Goal: Task Accomplishment & Management: Use online tool/utility

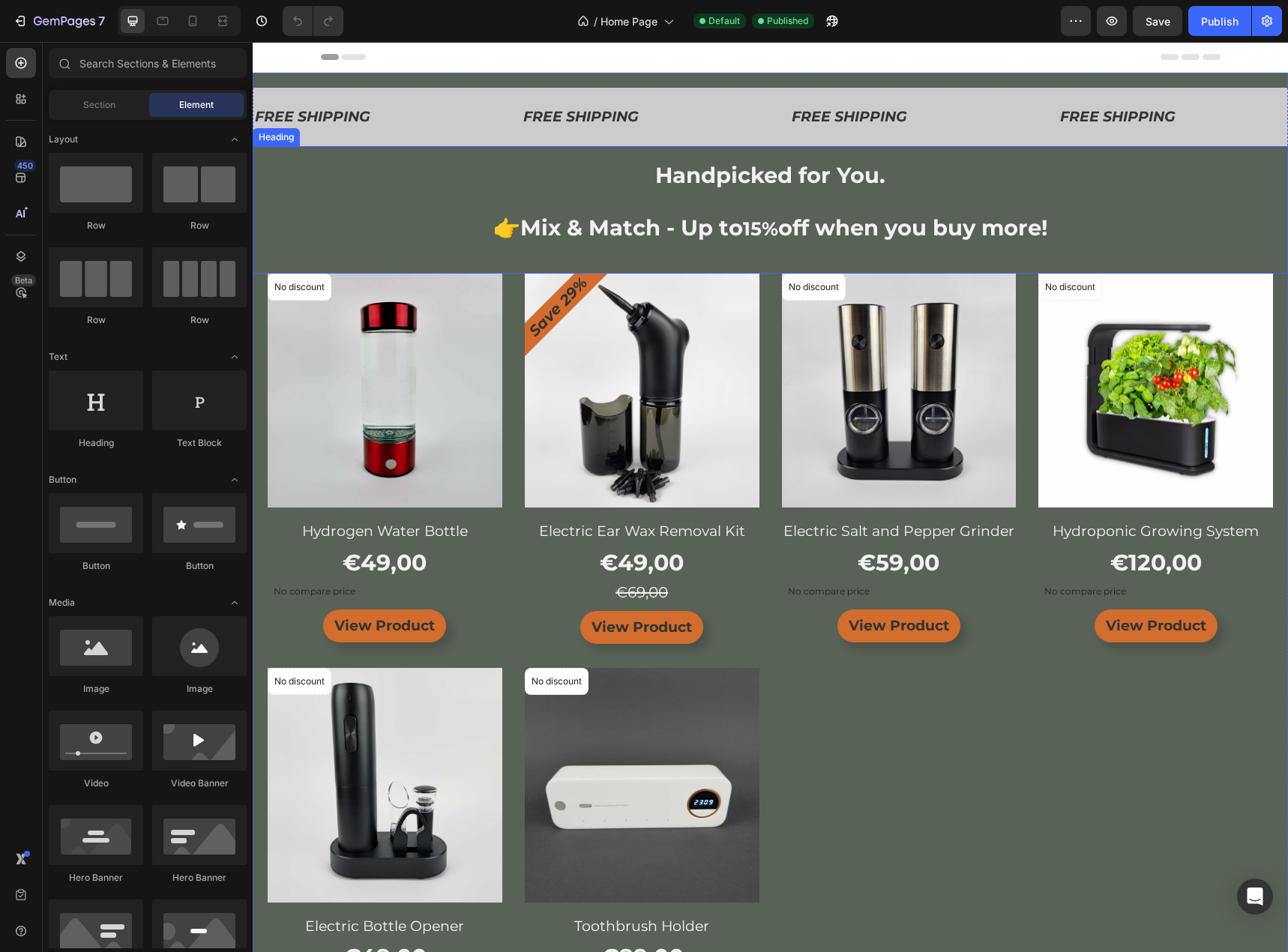
click at [1228, 199] on h2 "Handpicked for You. 👉Mix & Match - Up to 15% off when you buy more!" at bounding box center [770, 201] width 1035 height 81
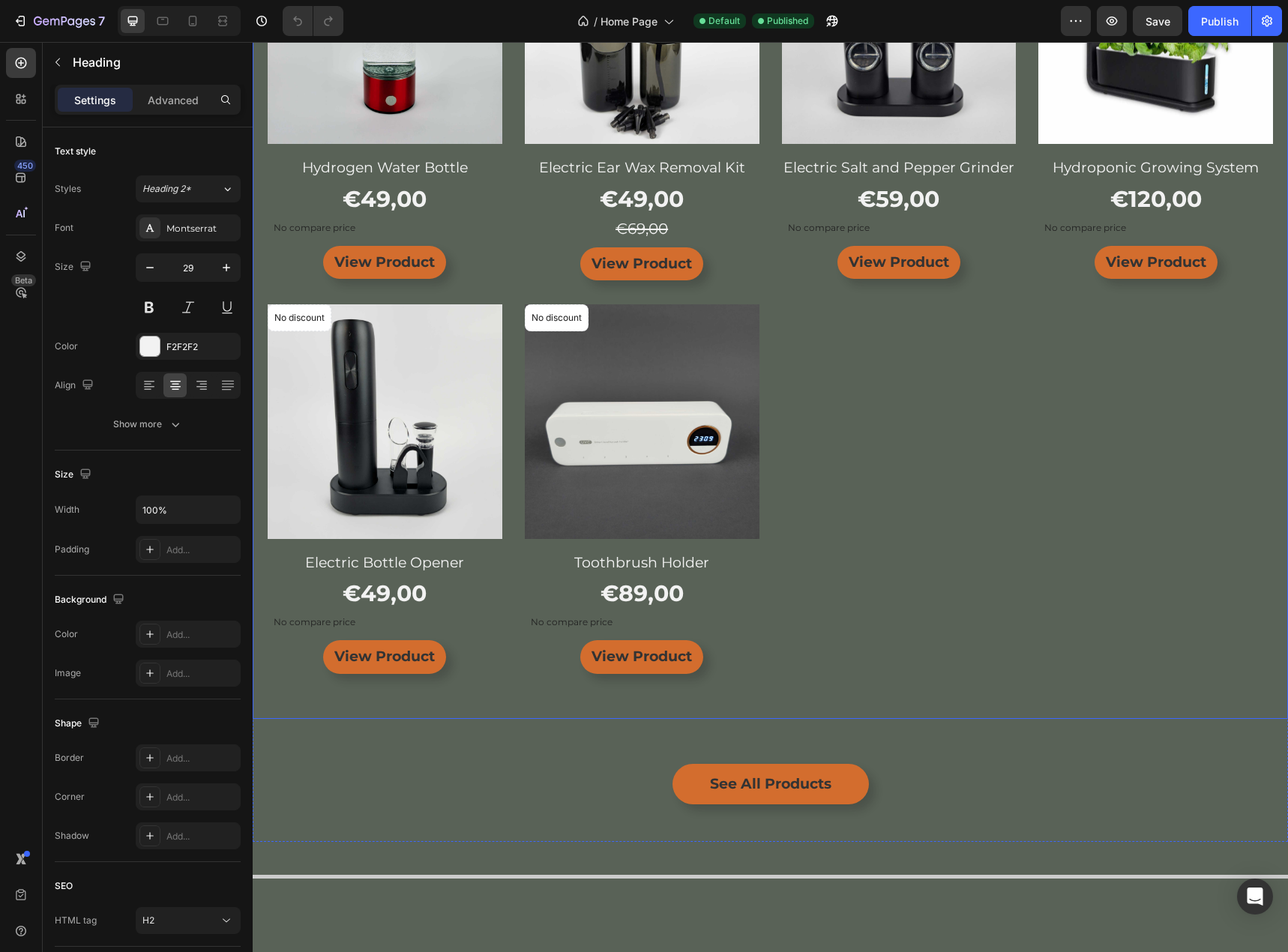
scroll to position [374, 0]
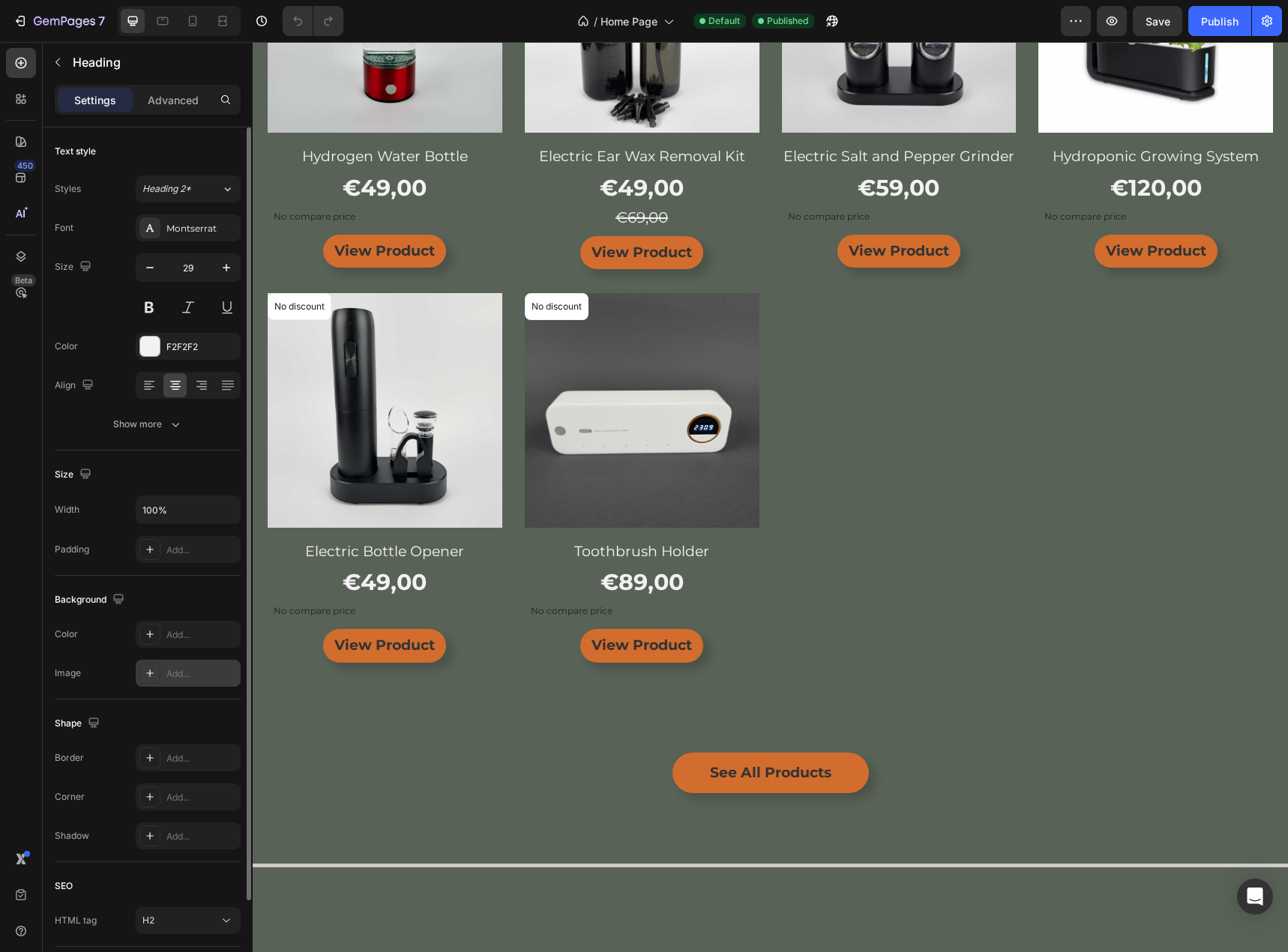
click at [192, 679] on div "Add..." at bounding box center [202, 674] width 71 height 13
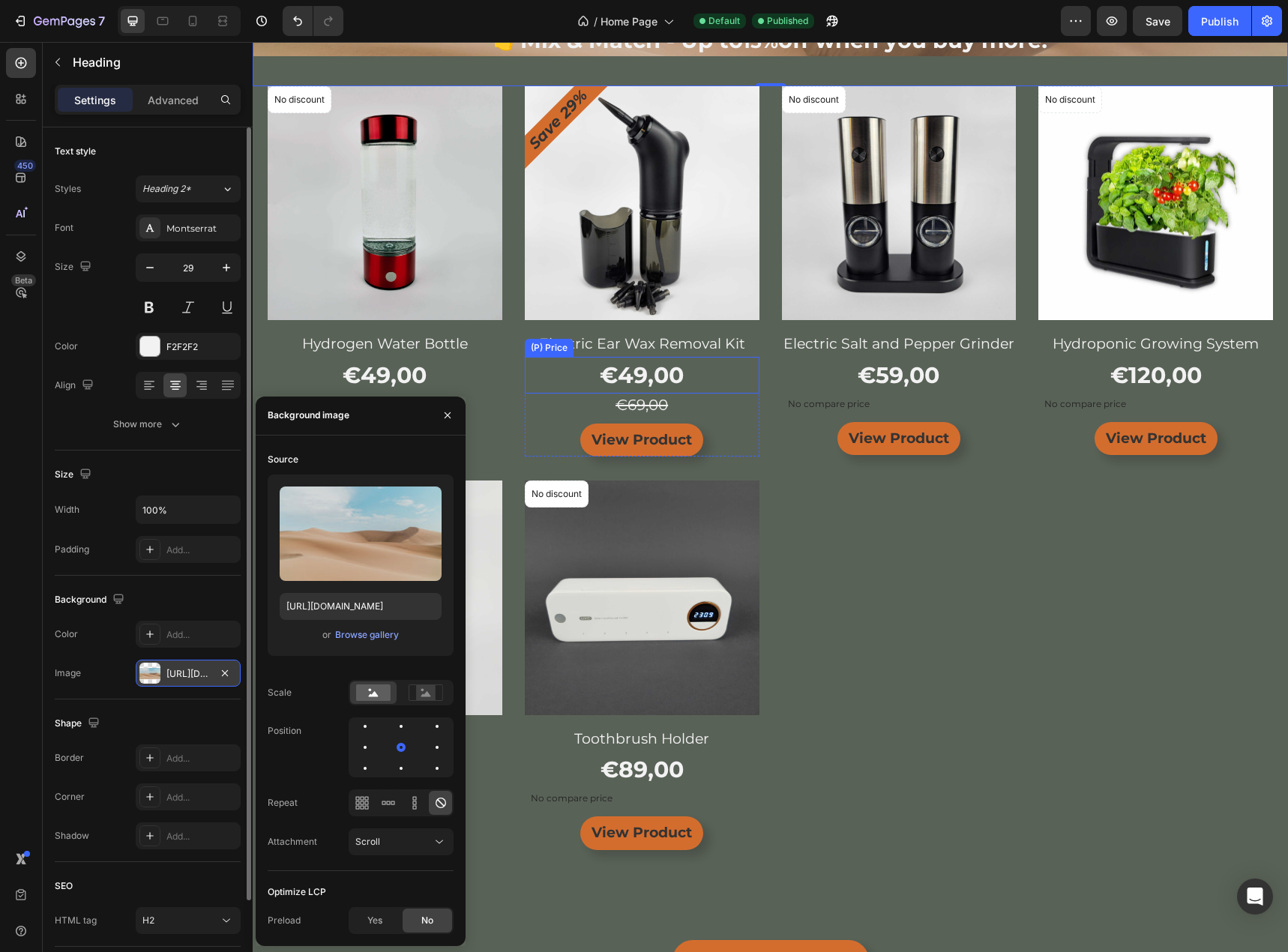
scroll to position [0, 0]
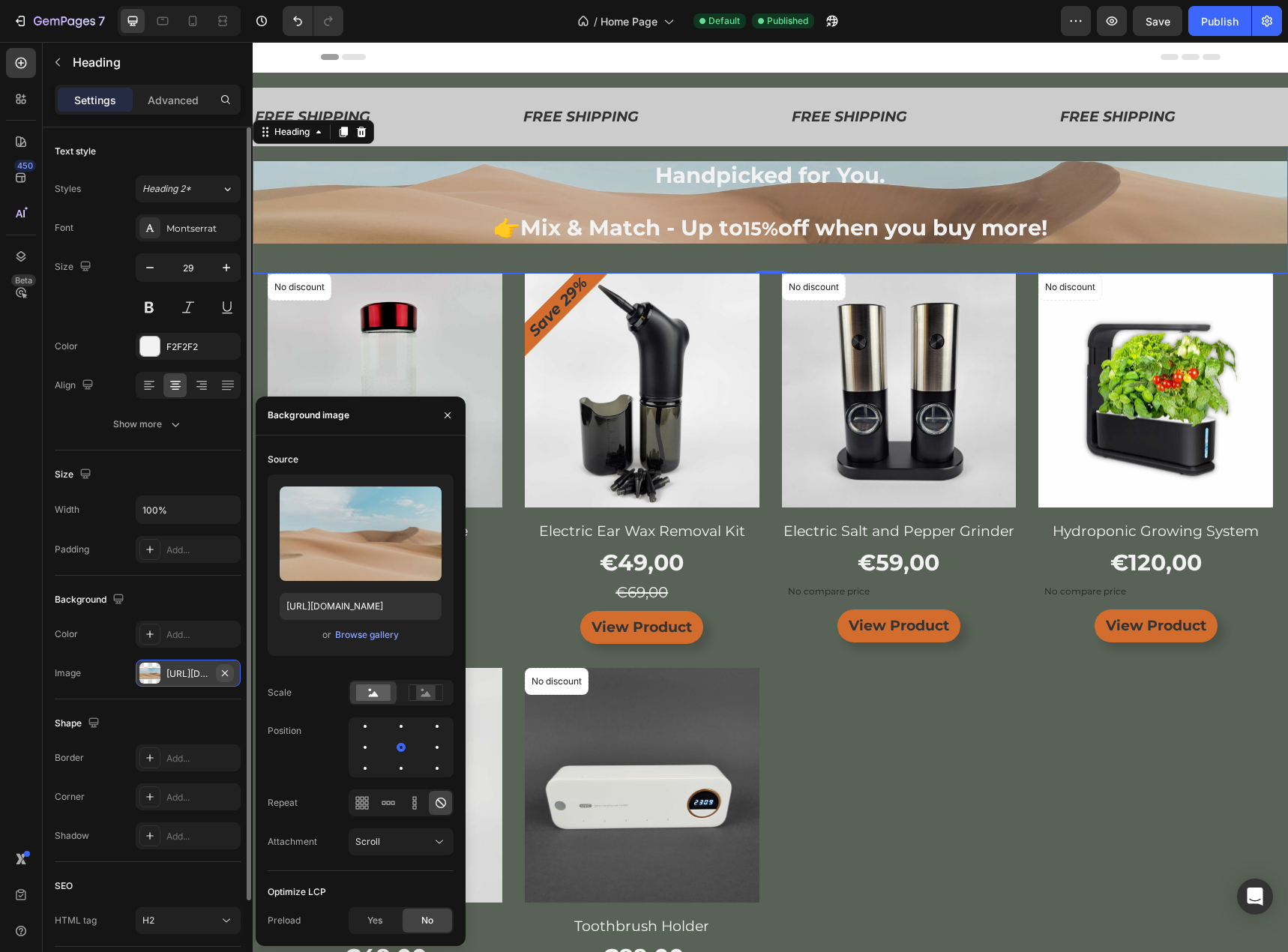
click at [223, 672] on icon "button" at bounding box center [225, 673] width 12 height 12
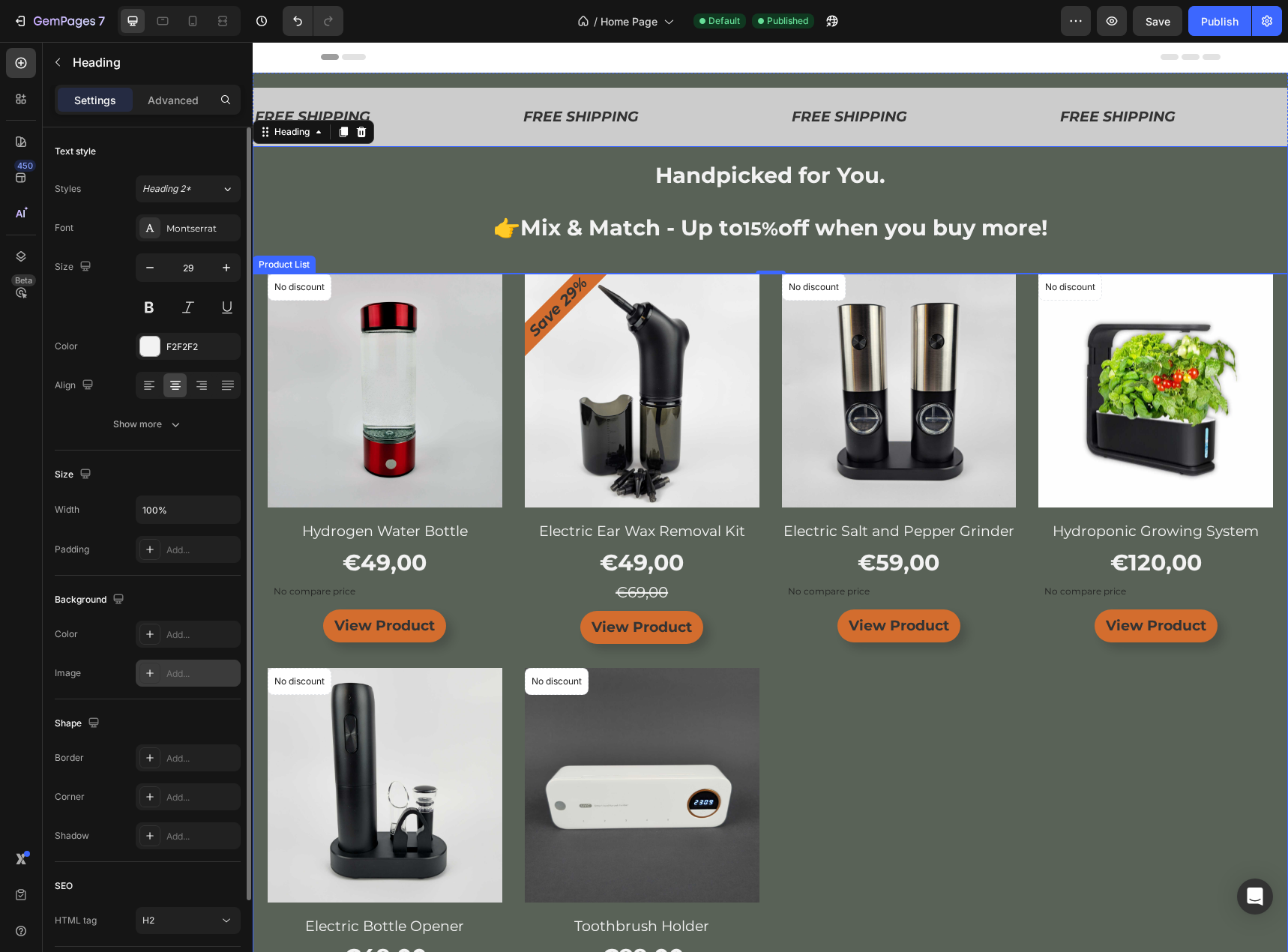
click at [937, 743] on div "No discount Not be displayed when published Product Badge Product Images & Gall…" at bounding box center [771, 656] width 1006 height 764
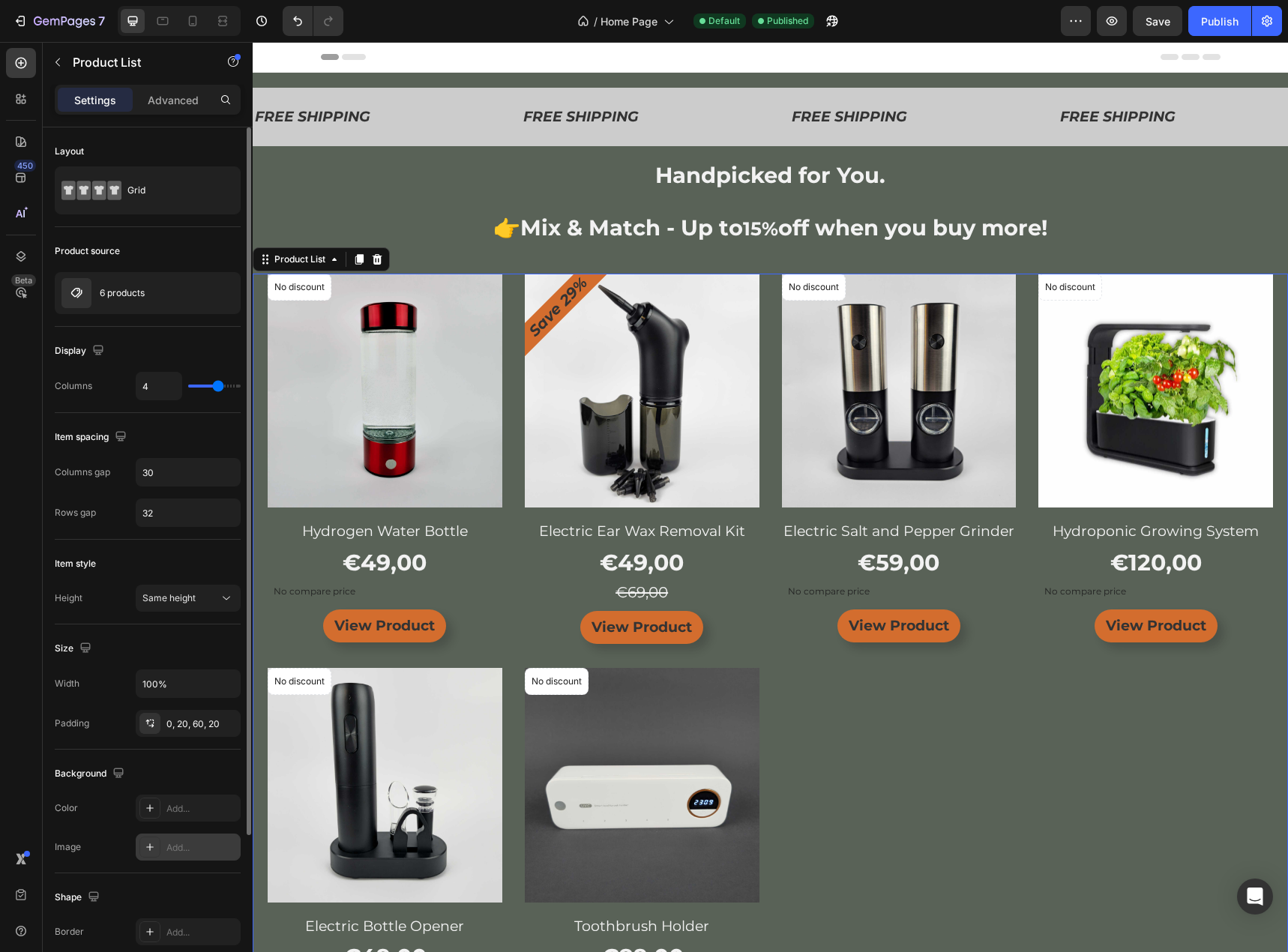
click at [189, 851] on div "Add..." at bounding box center [202, 848] width 71 height 13
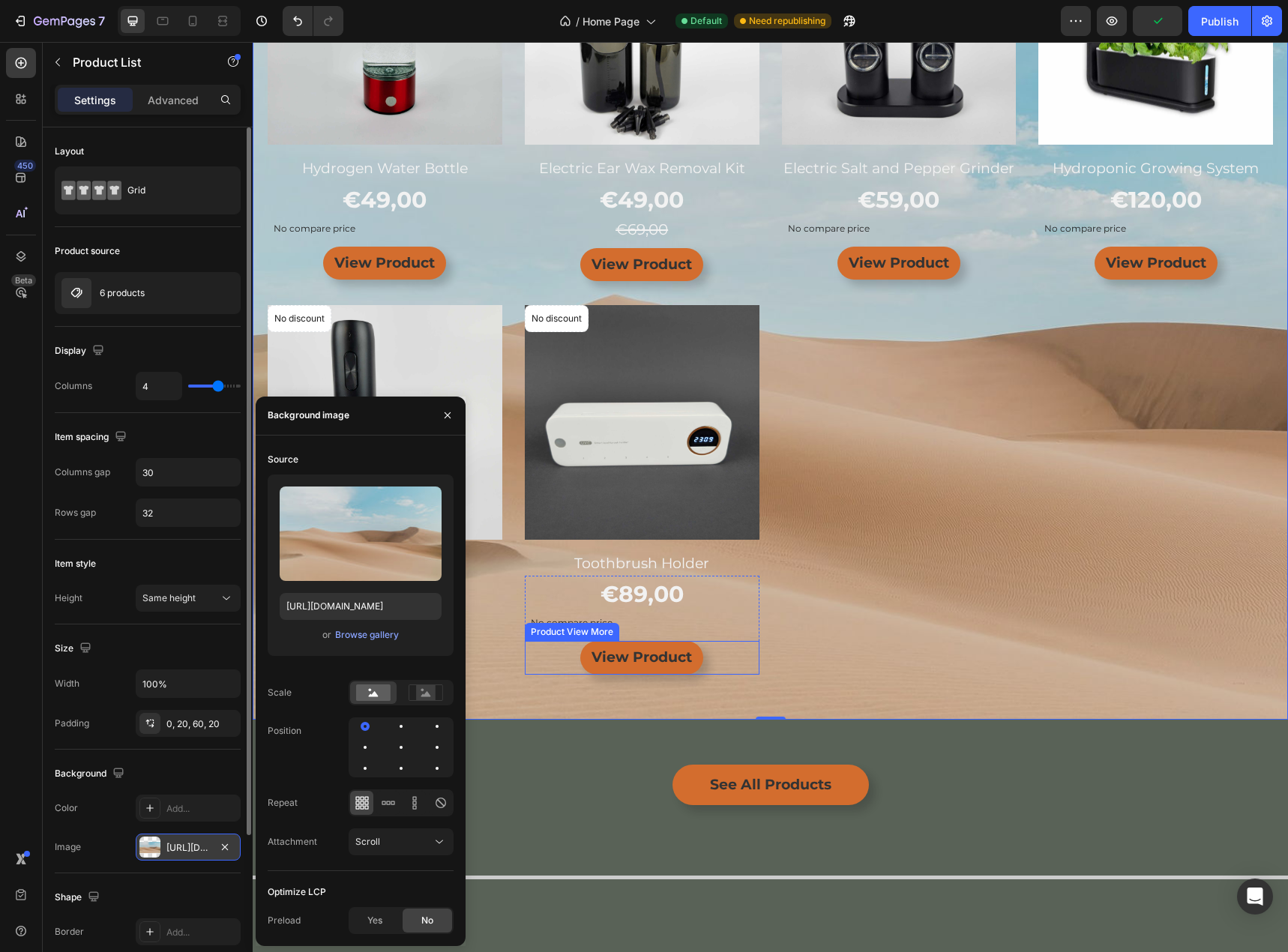
scroll to position [450, 0]
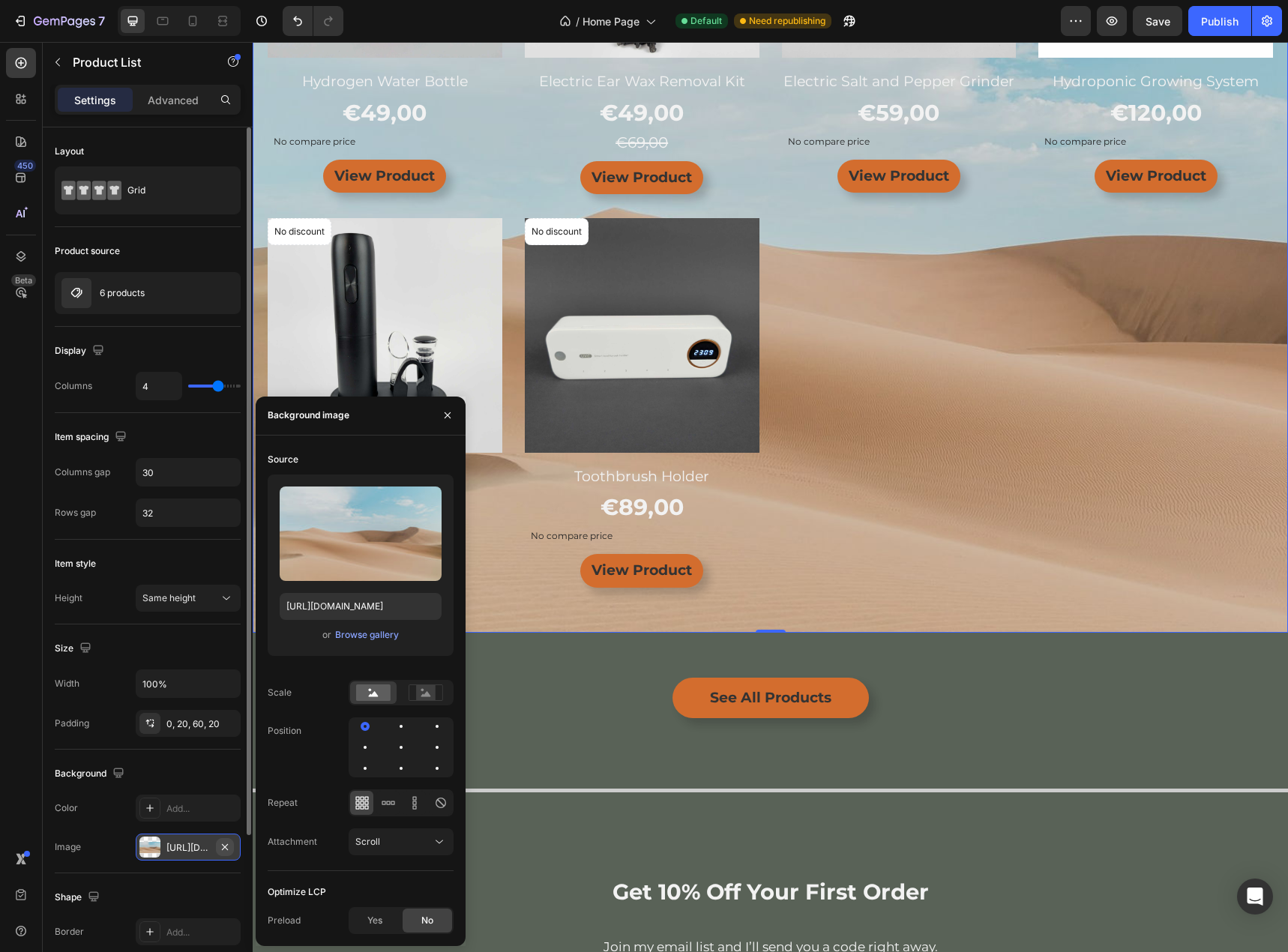
click at [229, 850] on icon "button" at bounding box center [225, 847] width 12 height 12
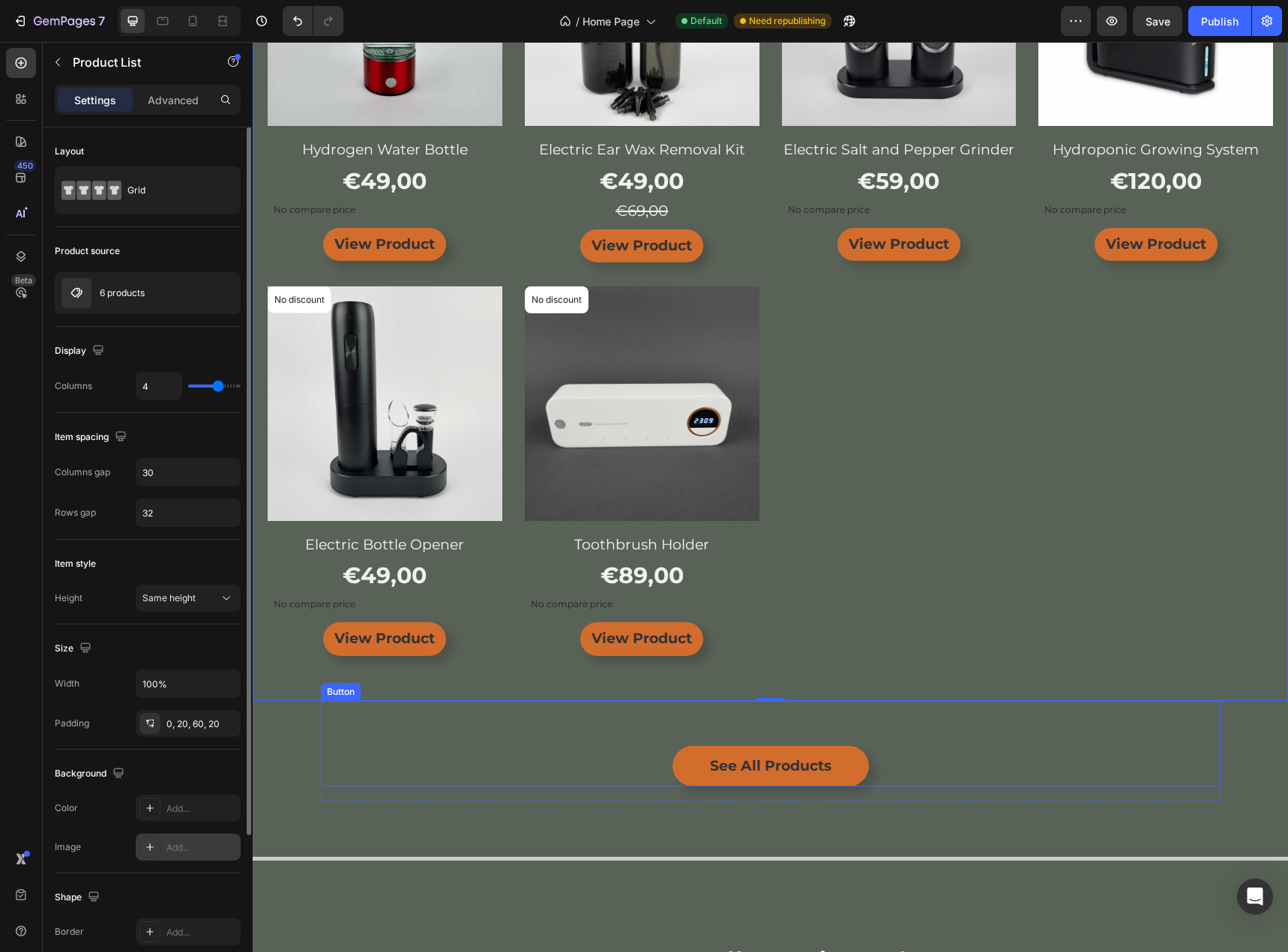
scroll to position [525, 0]
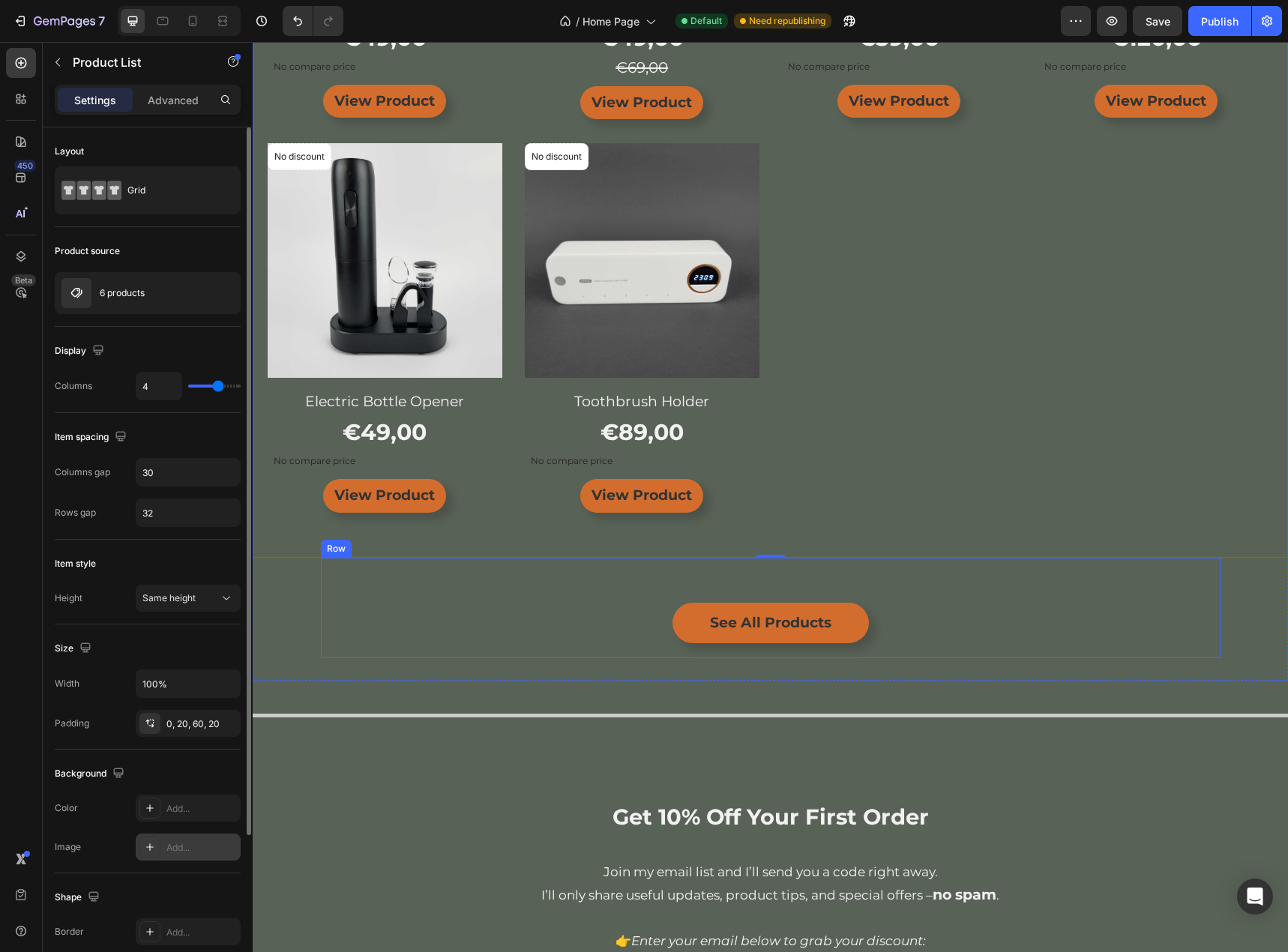
click at [1079, 658] on div "See All Products Button" at bounding box center [771, 608] width 900 height 101
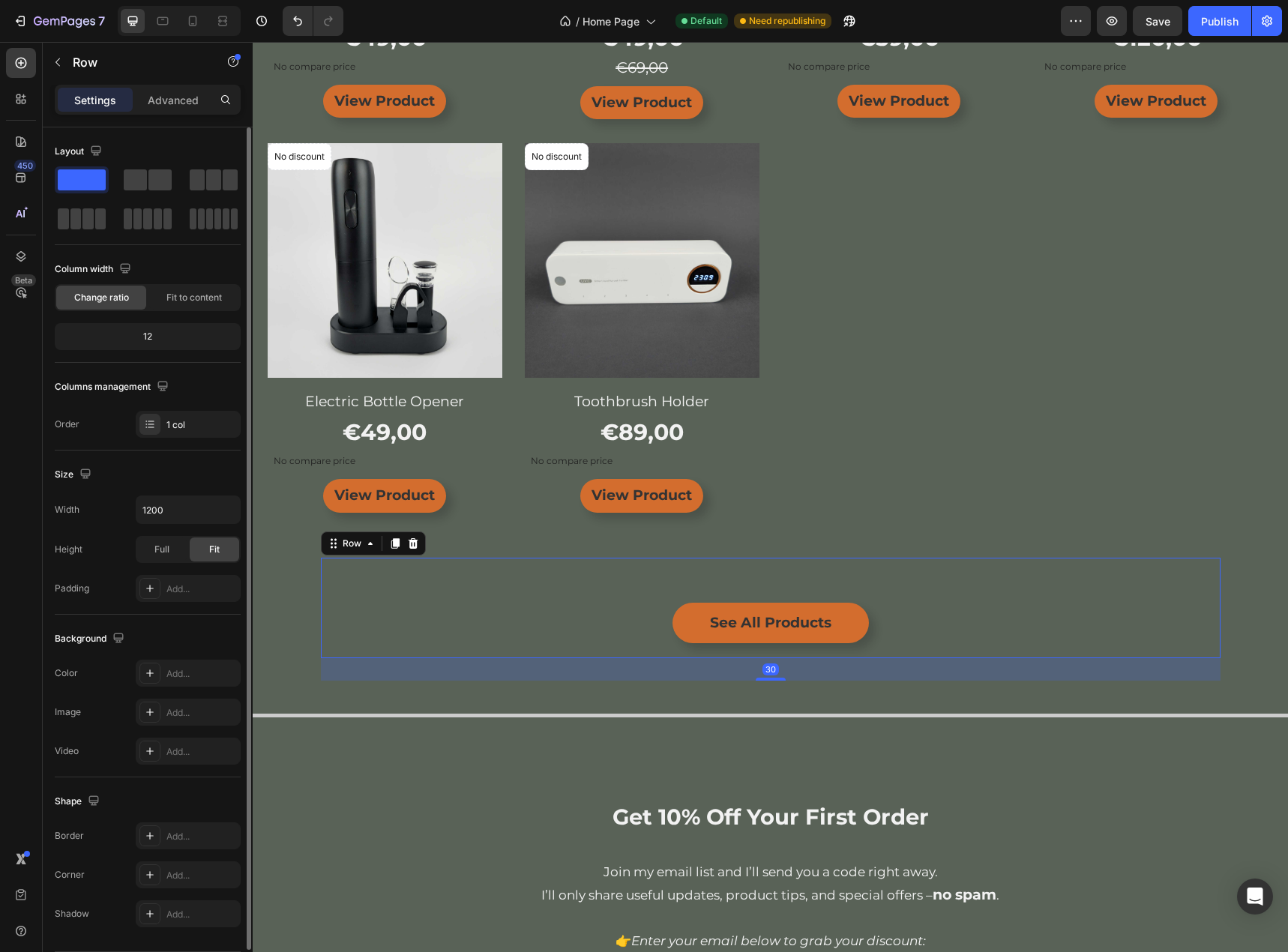
click at [1262, 653] on div "FREE SHIPPING Text FREE SHIPPING Text FREE SHIPPING Text FREE SHIPPING Text FRE…" at bounding box center [770, 122] width 1035 height 1118
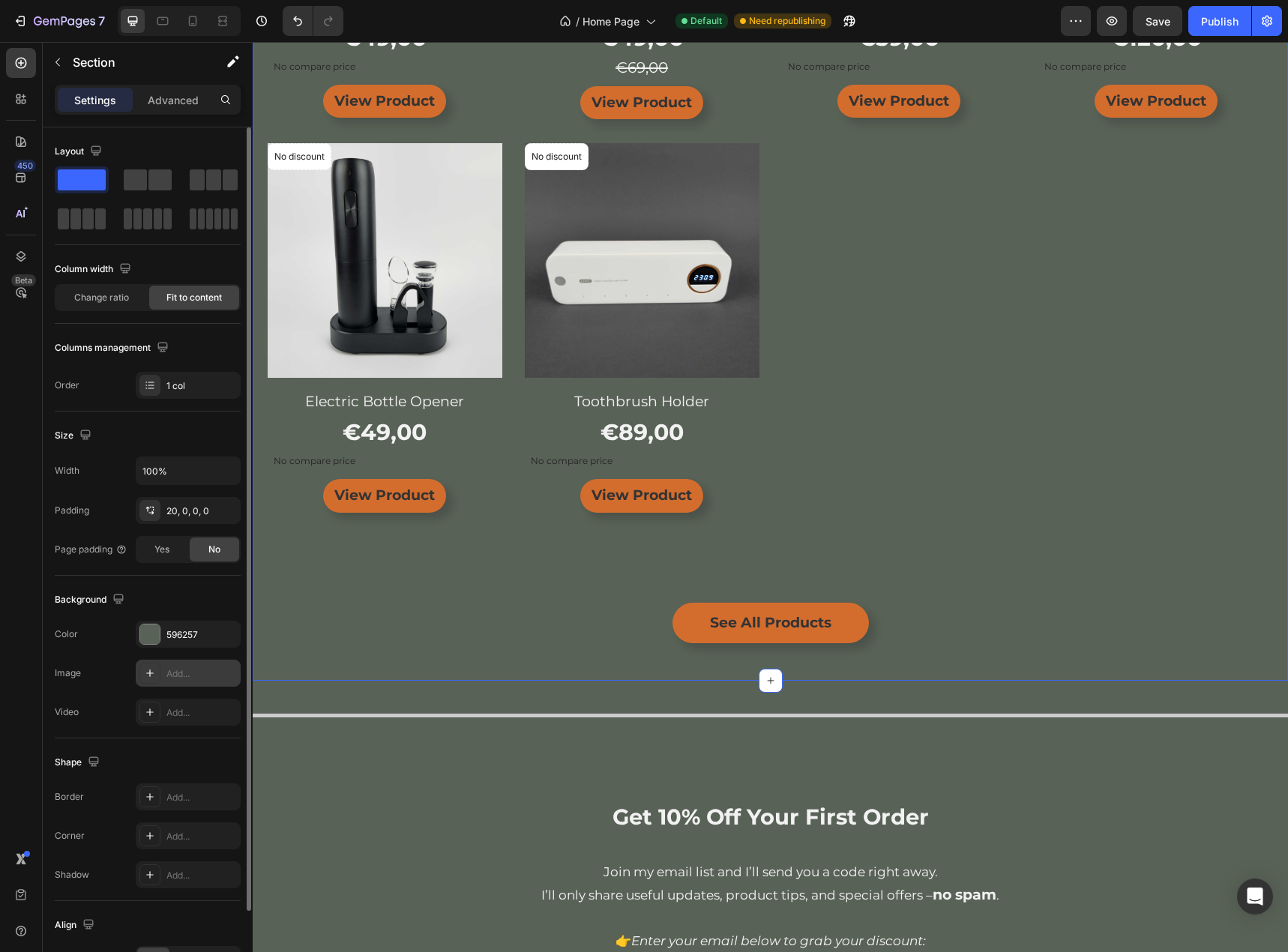
click at [160, 675] on div at bounding box center [150, 673] width 21 height 21
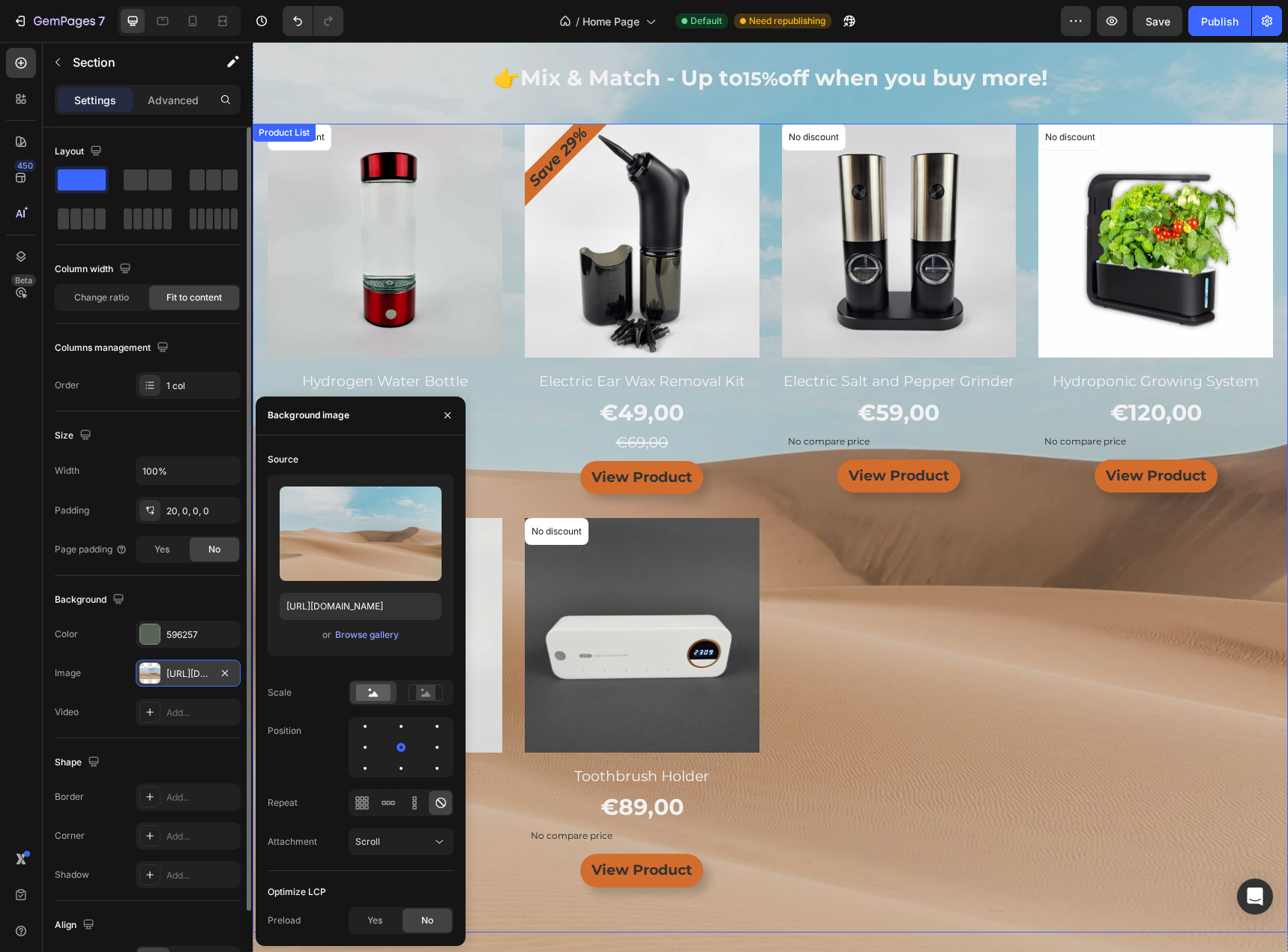
scroll to position [0, 0]
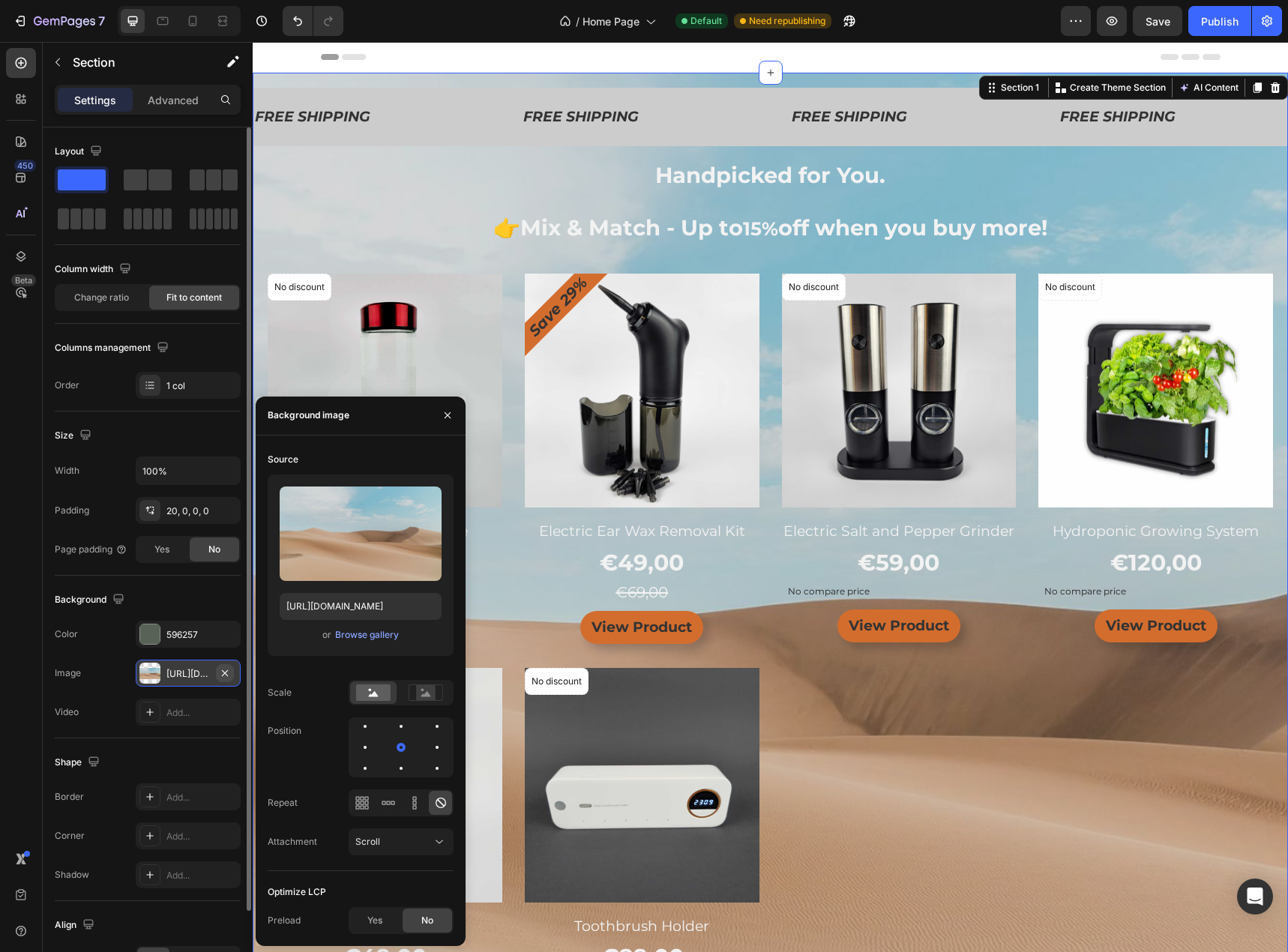
click at [226, 671] on icon "button" at bounding box center [225, 673] width 12 height 12
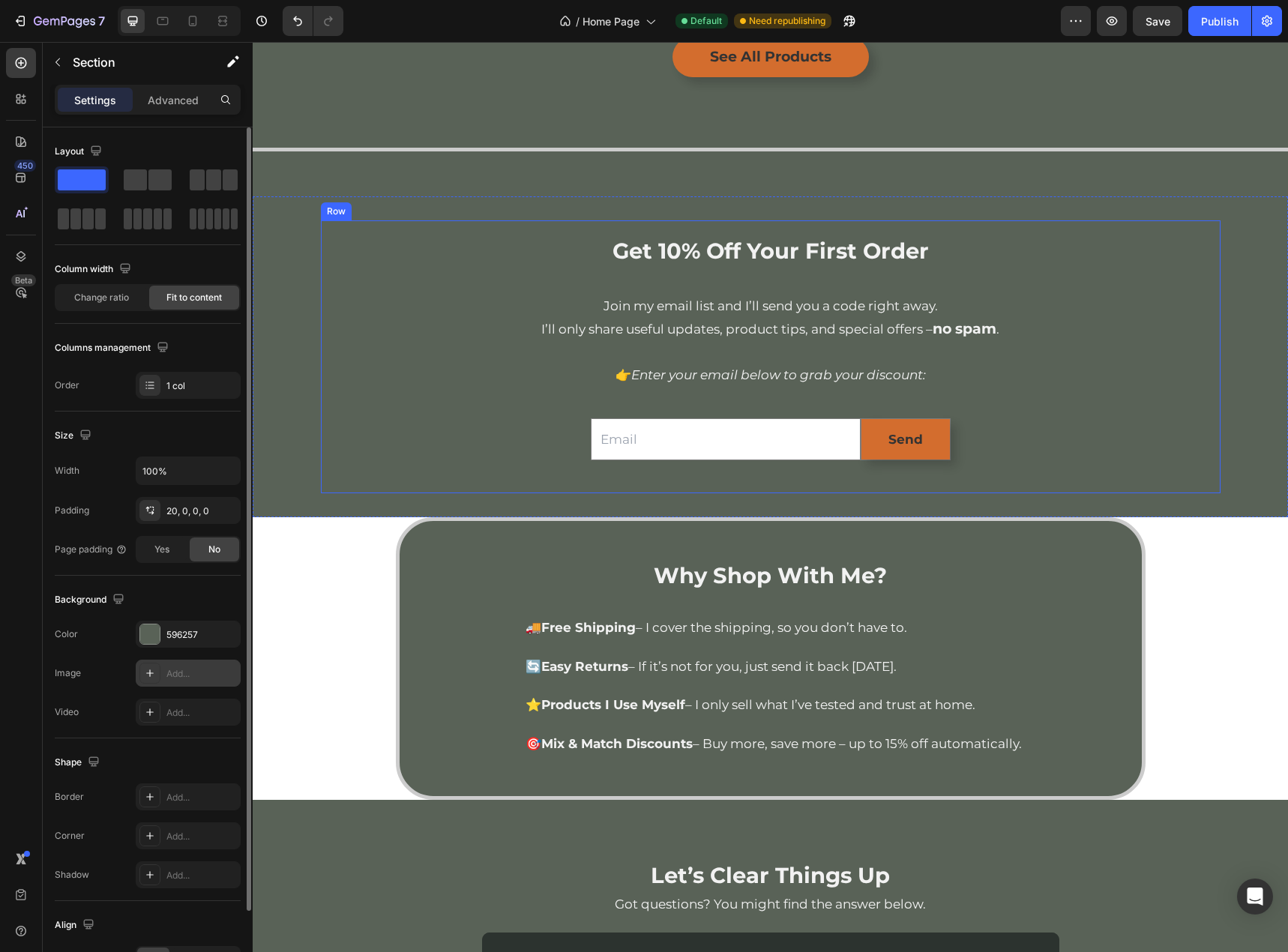
scroll to position [1124, 0]
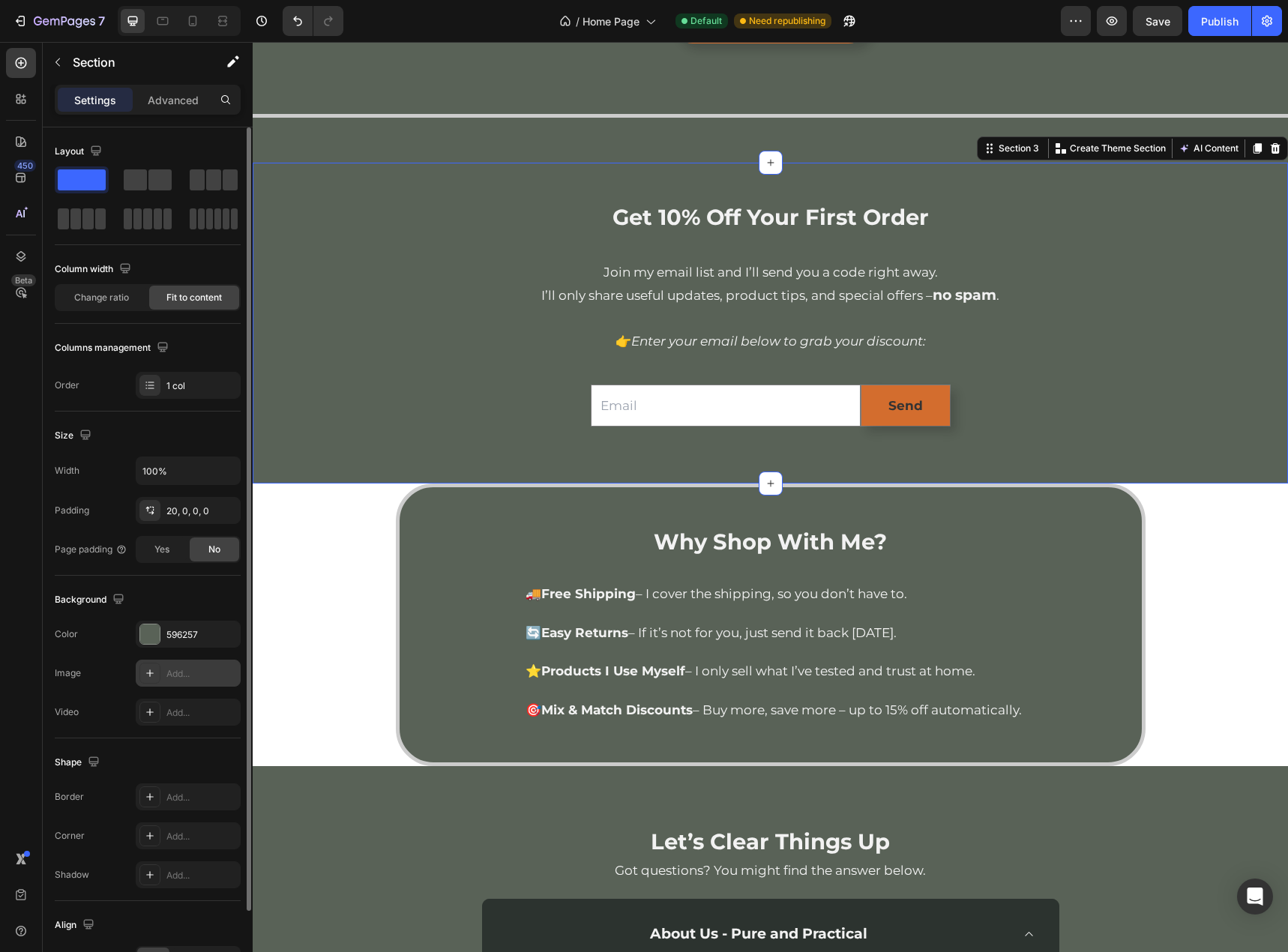
click at [258, 189] on div "Get 10% Off Your First Order Heading Join my email list and I’ll send you a cod…" at bounding box center [770, 324] width 1035 height 322
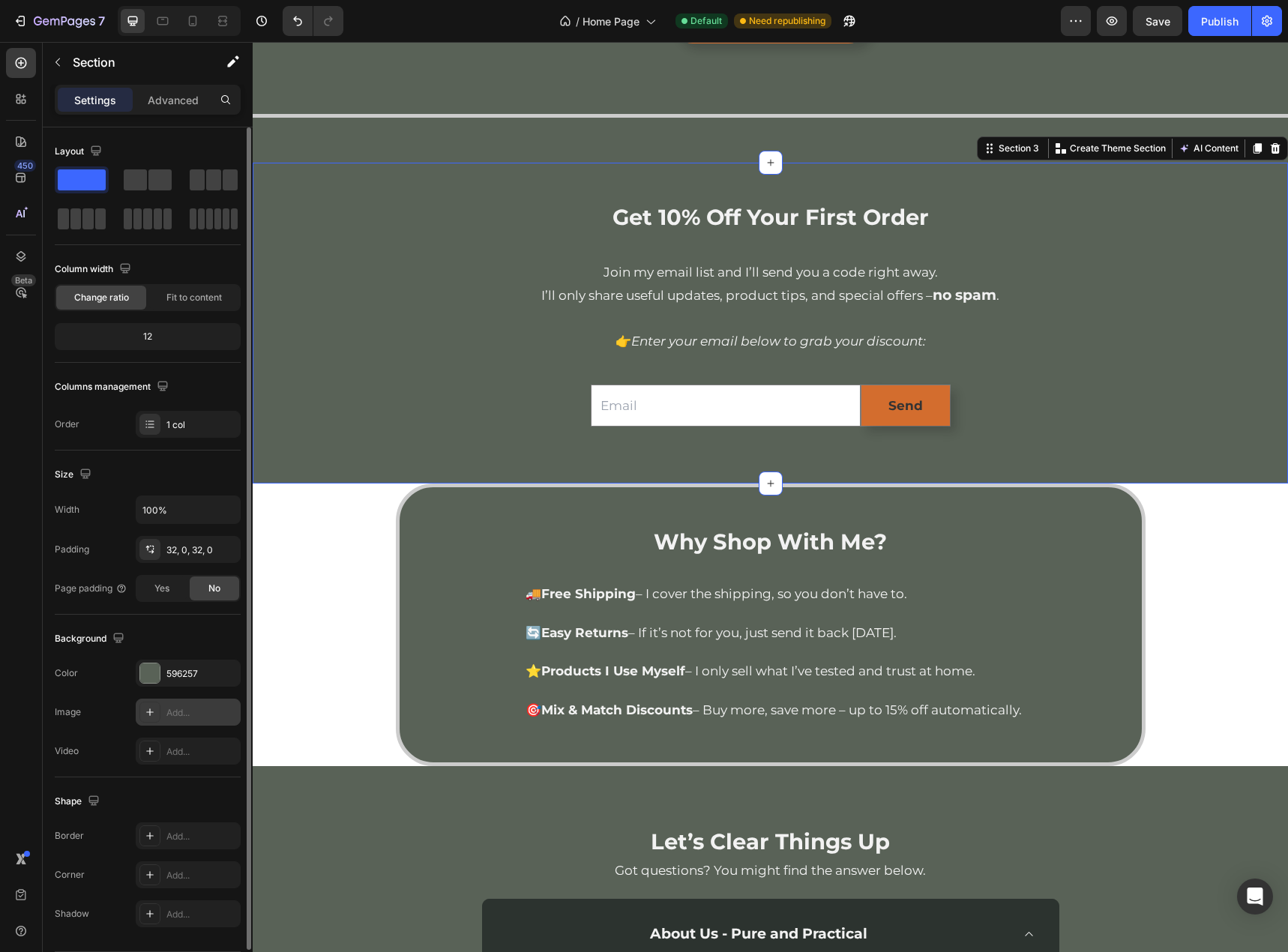
click at [181, 725] on div "Add..." at bounding box center [189, 713] width 105 height 27
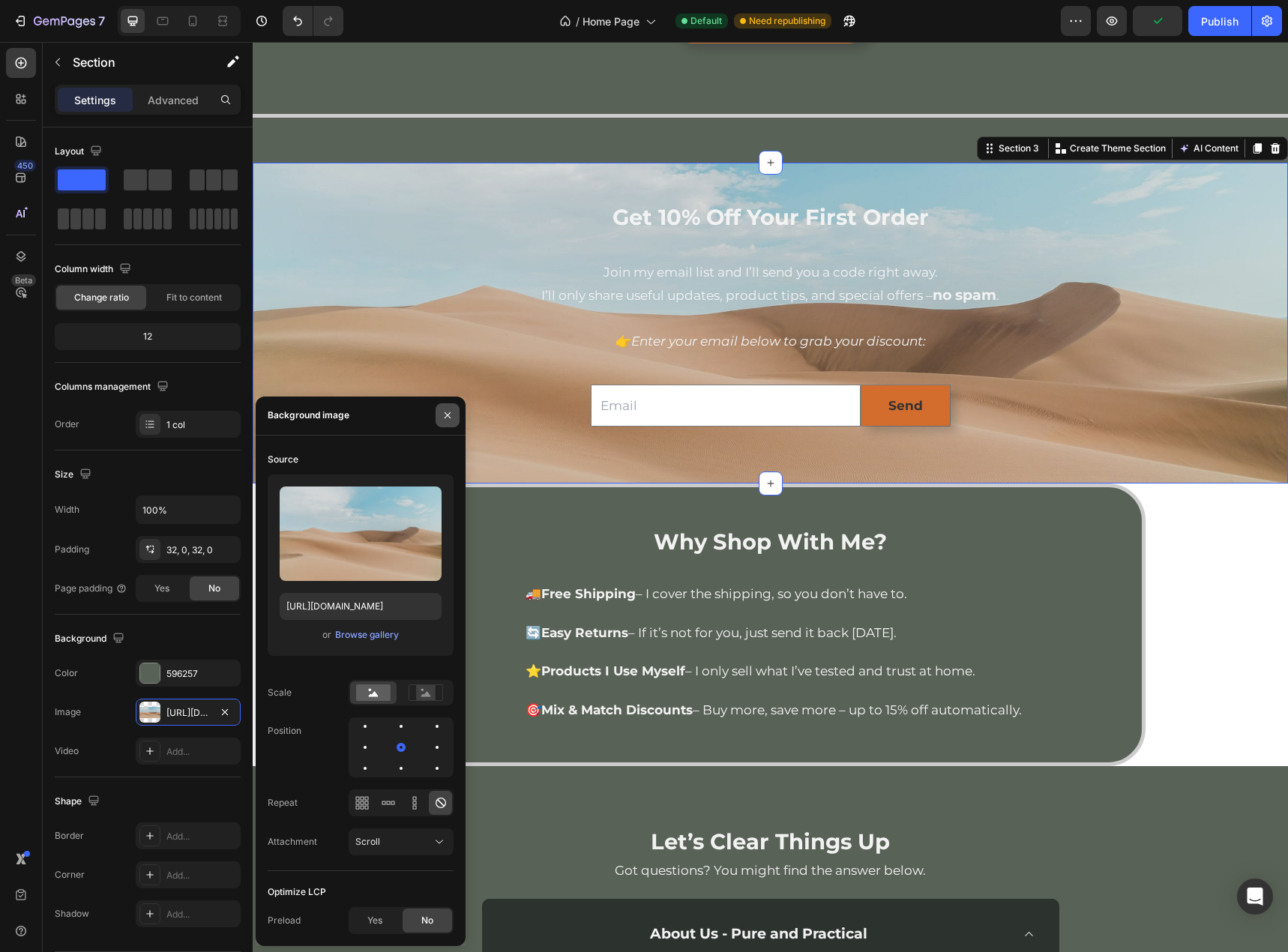
click at [451, 413] on icon "button" at bounding box center [447, 415] width 12 height 12
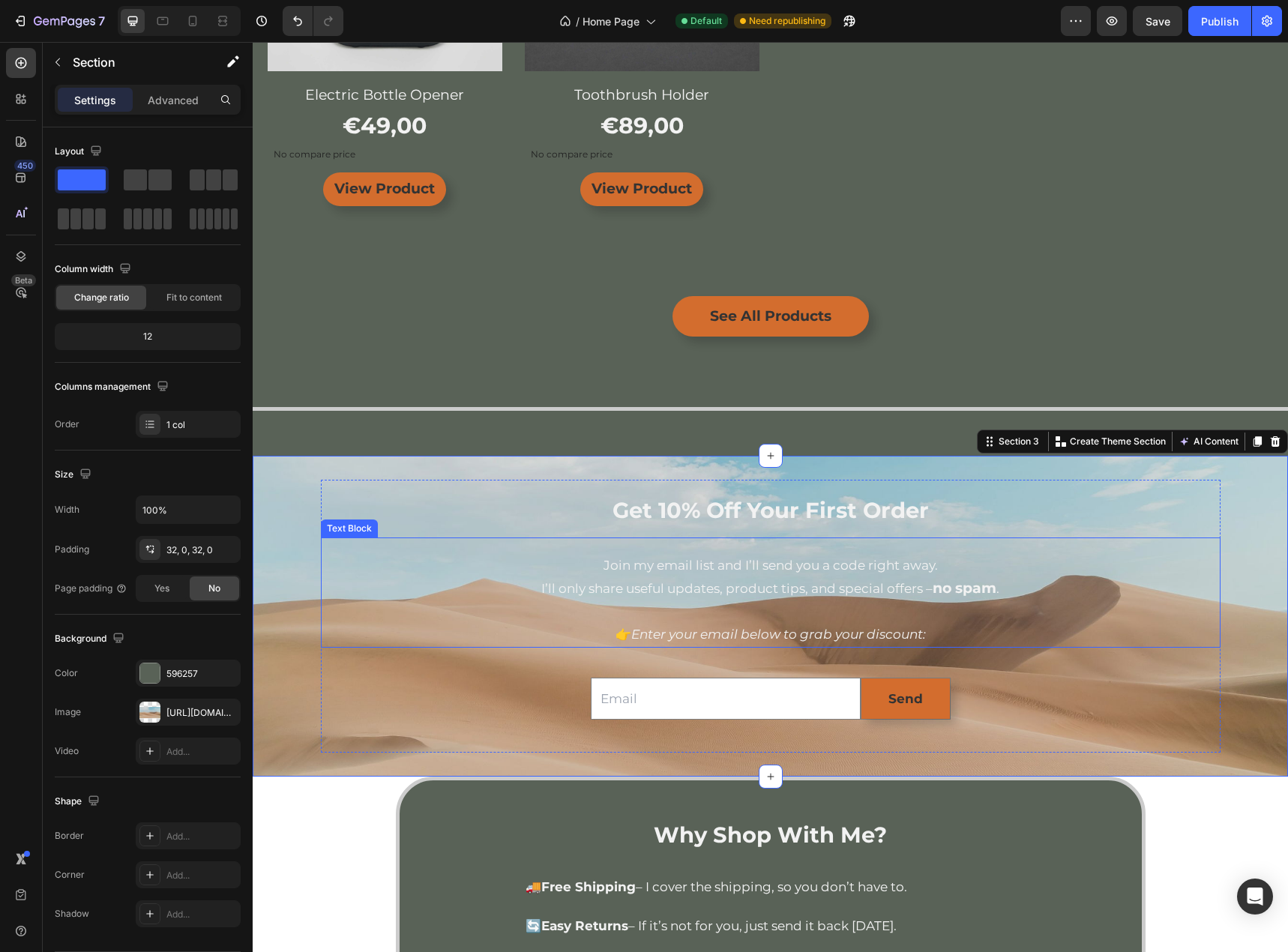
scroll to position [975, 0]
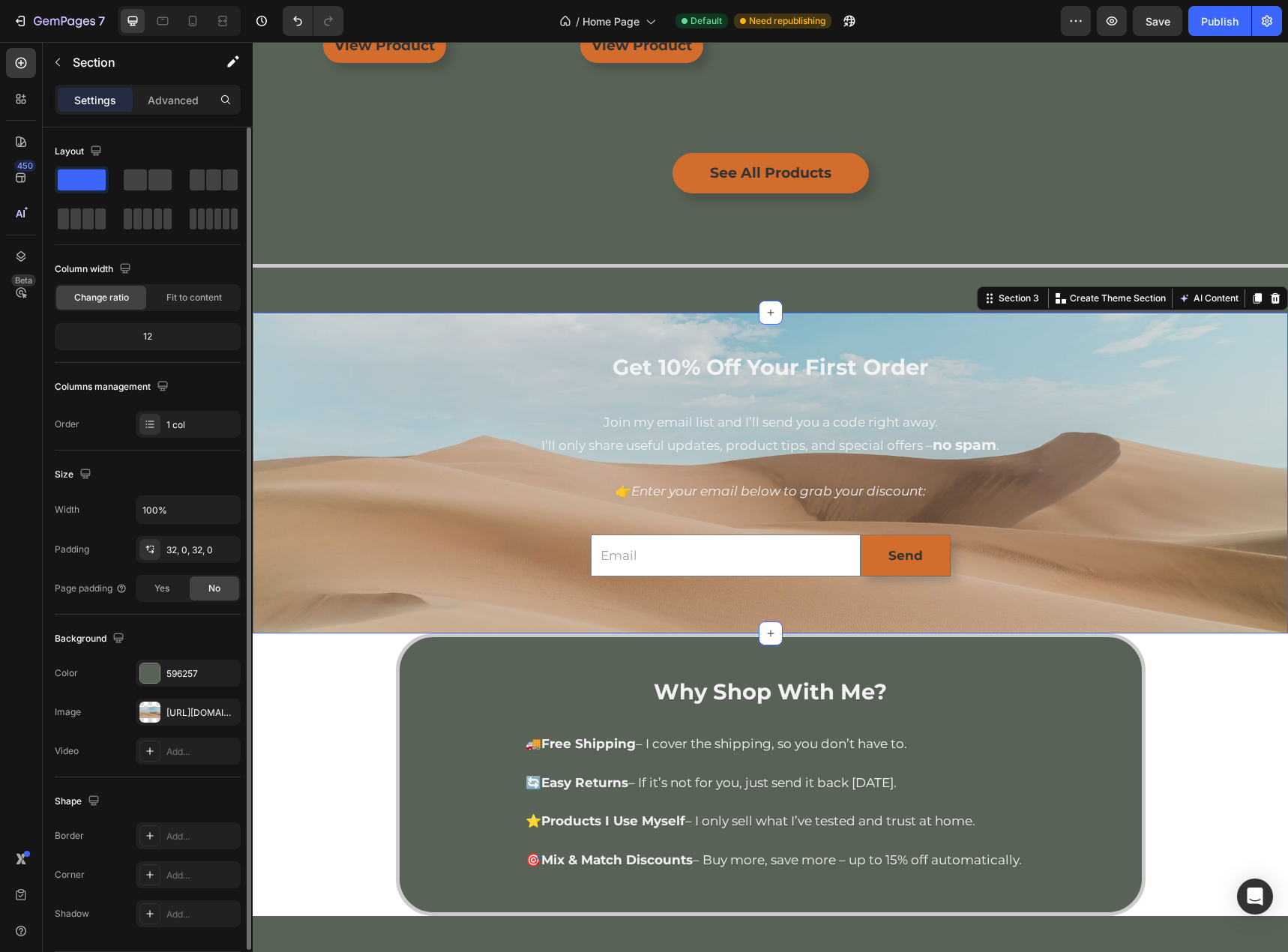
click at [0, 0] on icon "button" at bounding box center [0, 0] width 0 height 0
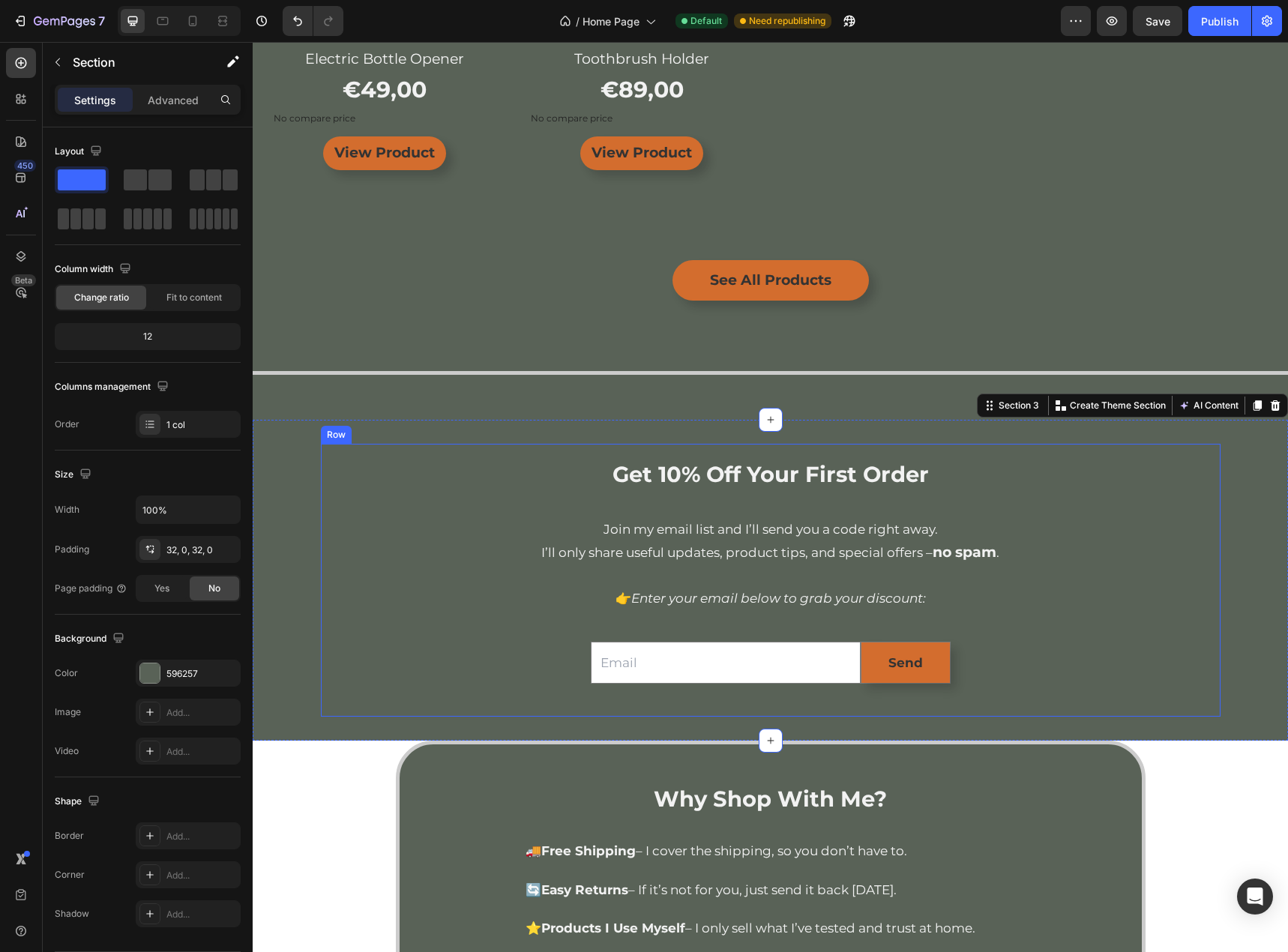
scroll to position [600, 0]
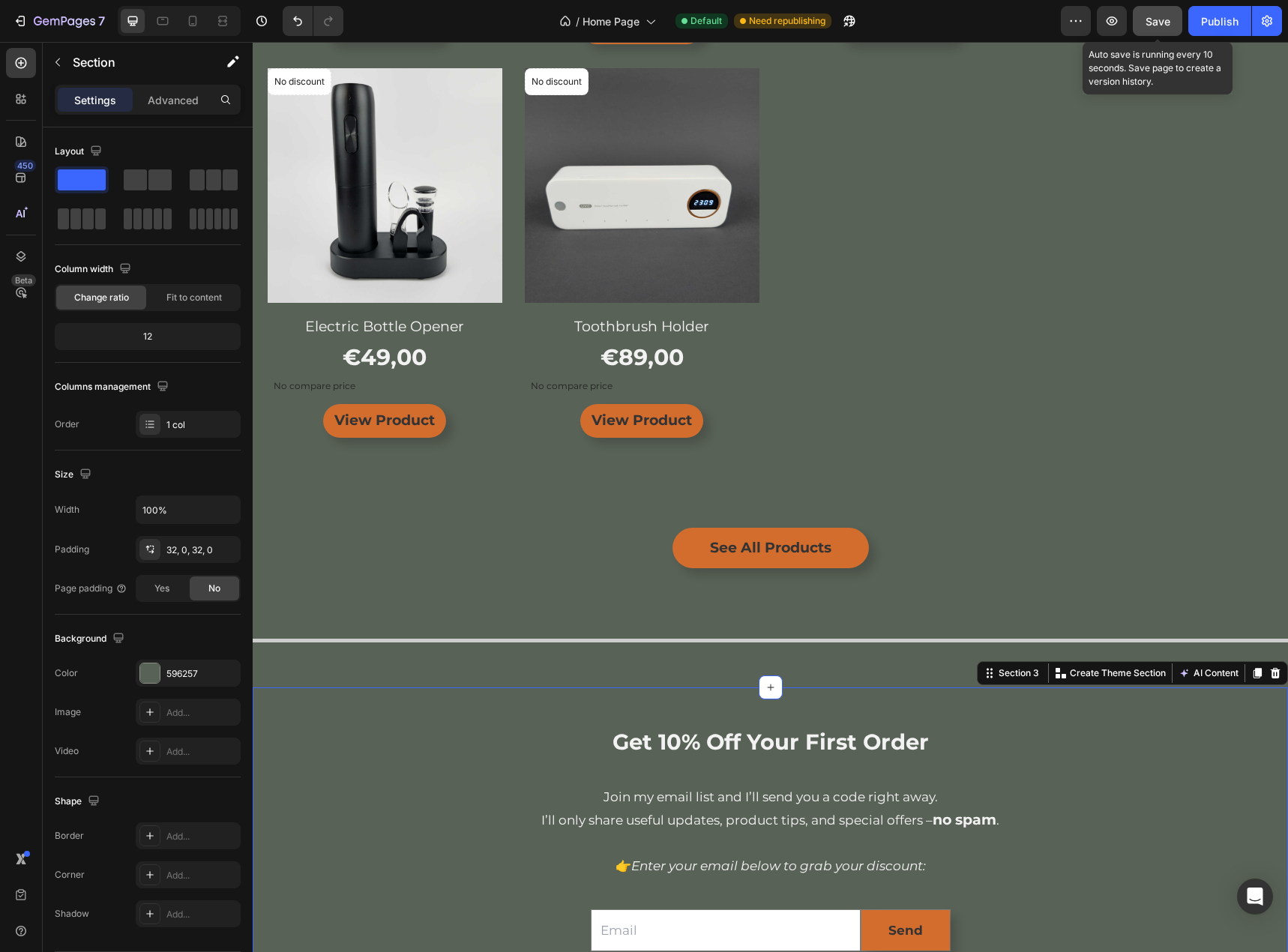
click at [1175, 27] on button "Save" at bounding box center [1158, 20] width 50 height 30
click at [1201, 24] on div "Publish" at bounding box center [1219, 21] width 37 height 15
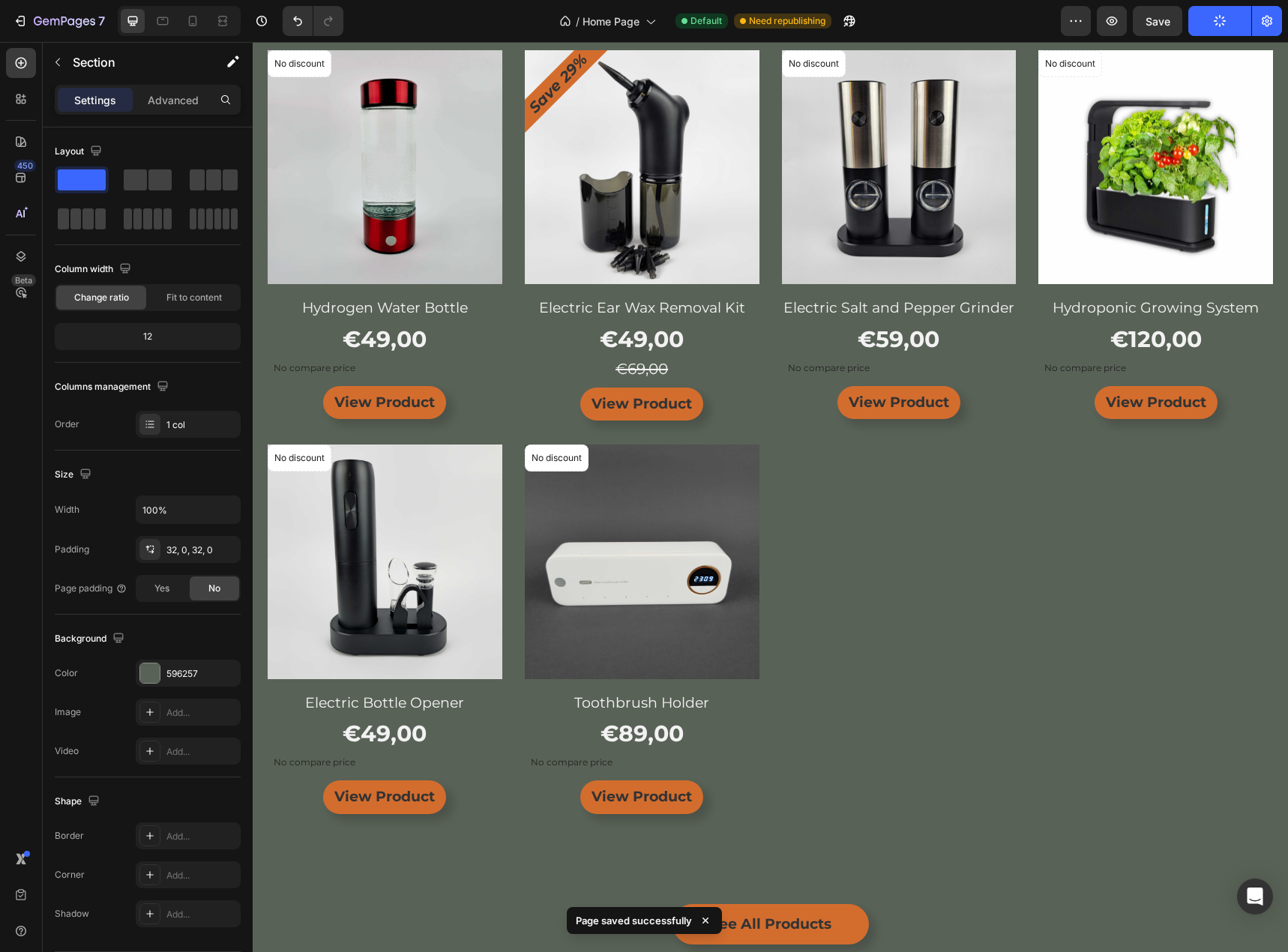
scroll to position [0, 0]
